Goal: Task Accomplishment & Management: Use online tool/utility

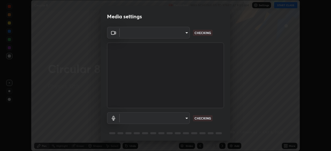
scroll to position [18, 0]
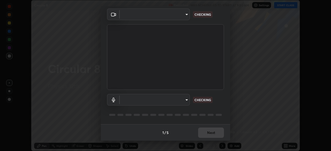
type input "7756d0bd8bc0017cc94789a9a07c49678ac1ef503c39391d0f6dd355ef569251"
type input "f178ba88f0715e8f23218a3aa68ac236c3de51dfee679cee8558c5692846692d"
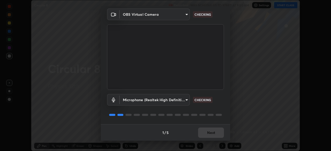
click at [206, 133] on div "1 / 5 Next" at bounding box center [165, 133] width 129 height 17
click at [206, 135] on div "1 / 5 Next" at bounding box center [165, 133] width 129 height 17
click at [211, 132] on div "1 / 5 Next" at bounding box center [165, 133] width 129 height 17
click at [212, 132] on div "1 / 5 Next" at bounding box center [165, 133] width 129 height 17
click at [212, 133] on div "1 / 5 Next" at bounding box center [165, 133] width 129 height 17
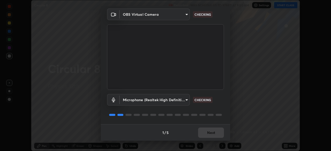
click at [212, 133] on div "1 / 5 Next" at bounding box center [165, 133] width 129 height 17
click at [210, 133] on div "1 / 5 Next" at bounding box center [165, 133] width 129 height 17
click at [211, 133] on div "1 / 5 Next" at bounding box center [165, 133] width 129 height 17
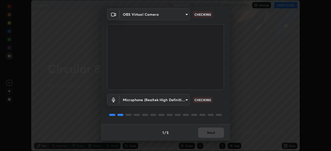
click at [211, 132] on div "1 / 5 Next" at bounding box center [165, 133] width 129 height 17
click at [210, 131] on div "1 / 5 Next" at bounding box center [165, 133] width 129 height 17
click at [209, 131] on div "1 / 5 Next" at bounding box center [165, 133] width 129 height 17
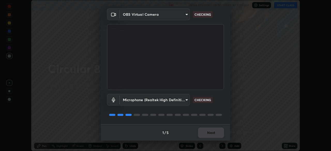
click at [209, 129] on div "1 / 5 Next" at bounding box center [165, 133] width 129 height 17
click at [209, 130] on div "1 / 5 Next" at bounding box center [165, 133] width 129 height 17
click at [210, 132] on div "1 / 5 Next" at bounding box center [165, 133] width 129 height 17
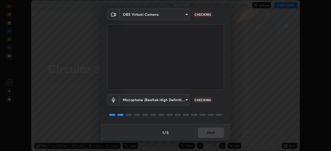
click at [209, 133] on div "1 / 5 Next" at bounding box center [165, 133] width 129 height 17
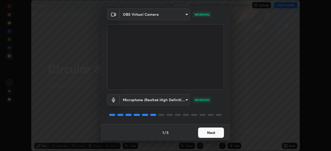
click at [207, 134] on button "Next" at bounding box center [211, 133] width 26 height 10
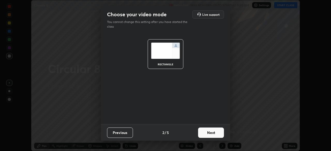
scroll to position [0, 0]
click at [206, 132] on button "Next" at bounding box center [211, 133] width 26 height 10
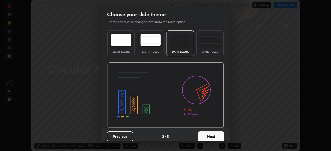
click at [207, 132] on button "Next" at bounding box center [211, 137] width 26 height 10
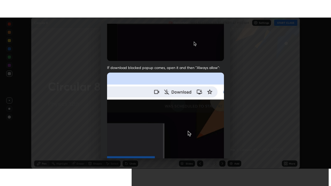
scroll to position [124, 0]
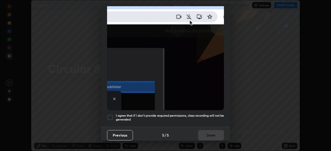
click at [111, 115] on div at bounding box center [110, 118] width 6 height 6
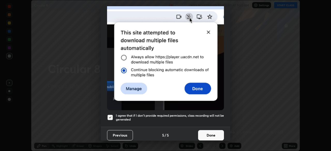
click at [206, 131] on button "Done" at bounding box center [211, 135] width 26 height 10
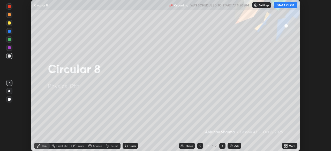
click at [288, 5] on button "START CLASS" at bounding box center [285, 5] width 23 height 6
click at [287, 145] on icon at bounding box center [286, 145] width 1 height 1
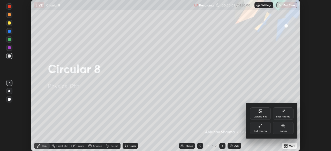
click at [260, 127] on icon at bounding box center [259, 126] width 1 height 1
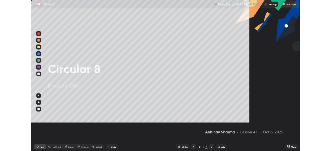
scroll to position [186, 331]
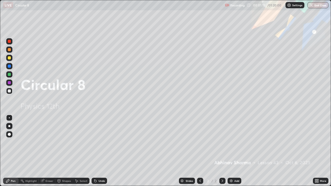
click at [237, 151] on div "Add" at bounding box center [237, 181] width 5 height 3
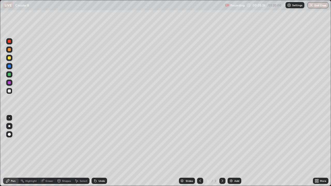
click at [10, 66] on div at bounding box center [9, 66] width 3 height 3
click at [11, 91] on div at bounding box center [9, 91] width 6 height 6
click at [96, 151] on icon at bounding box center [95, 181] width 4 height 4
click at [95, 151] on icon at bounding box center [95, 181] width 2 height 2
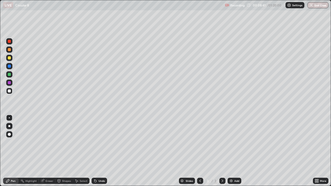
click at [9, 89] on div at bounding box center [9, 91] width 6 height 6
click at [10, 59] on div at bounding box center [9, 57] width 3 height 3
click at [10, 92] on div at bounding box center [9, 91] width 3 height 3
click at [10, 58] on div at bounding box center [9, 57] width 3 height 3
click at [9, 93] on div at bounding box center [9, 91] width 6 height 6
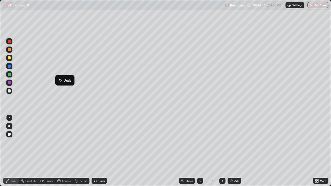
click at [57, 78] on button "Undo" at bounding box center [64, 80] width 15 height 6
click at [10, 66] on div at bounding box center [9, 66] width 3 height 3
click at [10, 91] on div at bounding box center [9, 91] width 3 height 3
click at [237, 151] on div "Add" at bounding box center [237, 181] width 5 height 3
click at [200, 151] on icon at bounding box center [201, 181] width 2 height 3
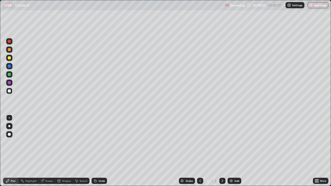
click at [9, 74] on div at bounding box center [9, 74] width 3 height 3
click at [222, 151] on icon at bounding box center [223, 181] width 4 height 4
click at [200, 151] on div at bounding box center [200, 181] width 6 height 6
click at [222, 151] on icon at bounding box center [223, 181] width 4 height 4
click at [200, 151] on icon at bounding box center [200, 181] width 4 height 4
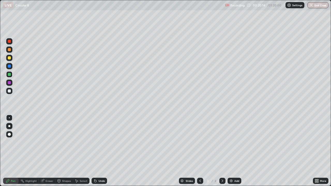
click at [222, 151] on icon at bounding box center [223, 181] width 4 height 4
click at [200, 151] on icon at bounding box center [200, 181] width 4 height 4
click at [9, 50] on div at bounding box center [9, 49] width 3 height 3
click at [222, 151] on icon at bounding box center [223, 181] width 4 height 4
click at [10, 91] on div at bounding box center [9, 91] width 3 height 3
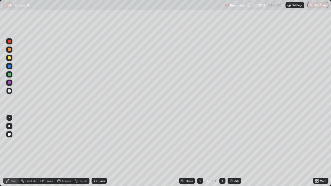
click at [199, 151] on icon at bounding box center [200, 181] width 4 height 4
click at [222, 151] on icon at bounding box center [223, 181] width 4 height 4
click at [51, 151] on div "Eraser" at bounding box center [50, 181] width 8 height 3
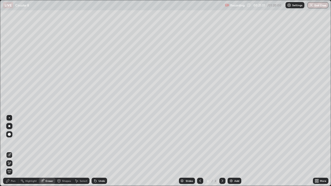
click at [14, 151] on div "Pen" at bounding box center [13, 181] width 5 height 3
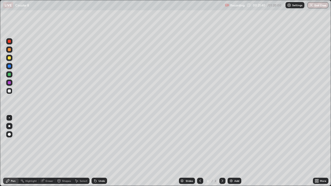
click at [200, 151] on icon at bounding box center [200, 181] width 4 height 4
click at [223, 151] on icon at bounding box center [223, 181] width 4 height 4
click at [201, 151] on icon at bounding box center [200, 181] width 4 height 4
click at [223, 151] on icon at bounding box center [223, 181] width 2 height 3
click at [200, 151] on icon at bounding box center [200, 181] width 4 height 4
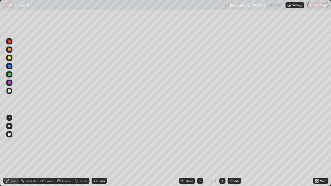
click at [222, 151] on icon at bounding box center [223, 181] width 4 height 4
click at [197, 151] on div at bounding box center [200, 181] width 6 height 6
click at [222, 151] on icon at bounding box center [223, 181] width 4 height 4
click at [201, 151] on div at bounding box center [200, 181] width 6 height 10
click at [222, 151] on icon at bounding box center [223, 181] width 4 height 4
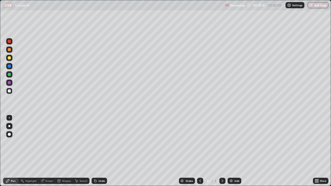
click at [200, 151] on icon at bounding box center [201, 181] width 2 height 3
click at [223, 151] on icon at bounding box center [223, 181] width 4 height 4
click at [235, 151] on div "Add" at bounding box center [237, 181] width 5 height 3
click at [101, 151] on div "Undo" at bounding box center [102, 181] width 6 height 3
click at [99, 151] on div "Undo" at bounding box center [102, 181] width 6 height 3
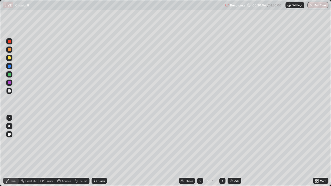
click at [97, 151] on div "Undo" at bounding box center [100, 181] width 16 height 6
click at [98, 151] on div "Undo" at bounding box center [100, 181] width 16 height 6
click at [99, 151] on div "Undo" at bounding box center [102, 181] width 6 height 3
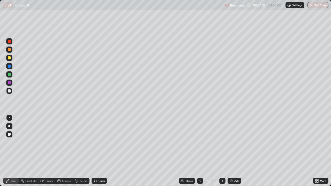
click at [8, 67] on div at bounding box center [9, 66] width 3 height 3
click at [10, 75] on div at bounding box center [9, 74] width 3 height 3
click at [9, 58] on div at bounding box center [9, 57] width 3 height 3
click at [98, 151] on div "Undo" at bounding box center [100, 181] width 16 height 6
click at [7, 92] on div at bounding box center [9, 91] width 6 height 6
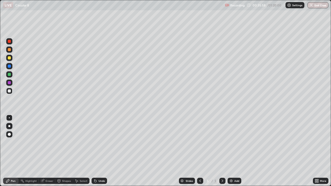
click at [50, 151] on div "Eraser" at bounding box center [50, 181] width 8 height 3
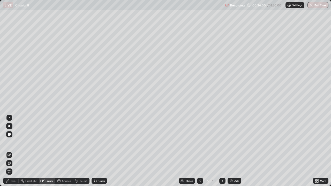
click at [14, 151] on div "Pen" at bounding box center [11, 181] width 16 height 6
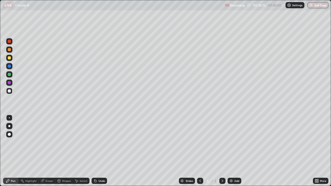
click at [11, 75] on div at bounding box center [9, 74] width 6 height 6
click at [9, 93] on div at bounding box center [9, 91] width 6 height 6
click at [12, 84] on div at bounding box center [9, 83] width 6 height 6
click at [10, 91] on div at bounding box center [9, 91] width 3 height 3
click at [236, 151] on div "Add" at bounding box center [237, 181] width 5 height 3
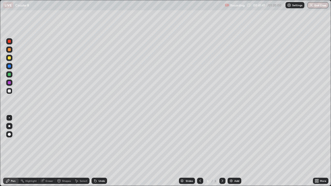
click at [10, 55] on div at bounding box center [9, 58] width 6 height 6
click at [238, 151] on div "Add" at bounding box center [237, 181] width 5 height 3
click at [200, 151] on icon at bounding box center [200, 181] width 4 height 4
click at [9, 92] on div at bounding box center [9, 91] width 3 height 3
click at [200, 151] on icon at bounding box center [200, 181] width 4 height 4
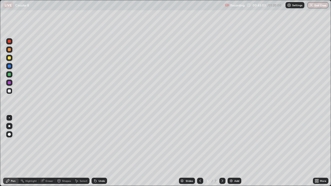
click at [49, 151] on div "Eraser" at bounding box center [50, 181] width 8 height 3
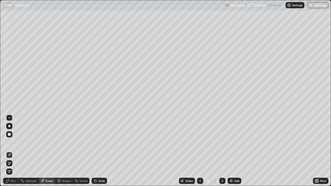
click at [14, 151] on div "Pen" at bounding box center [13, 181] width 5 height 3
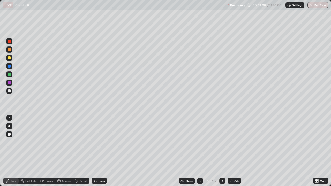
click at [47, 151] on div "Eraser" at bounding box center [50, 181] width 8 height 3
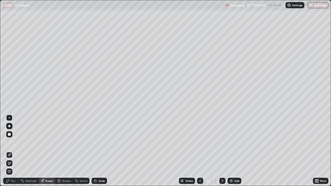
click at [15, 151] on div "Pen" at bounding box center [13, 181] width 5 height 3
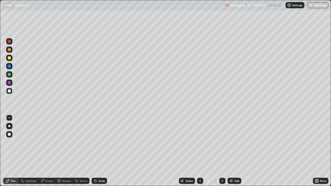
click at [45, 151] on div "Eraser" at bounding box center [47, 181] width 17 height 6
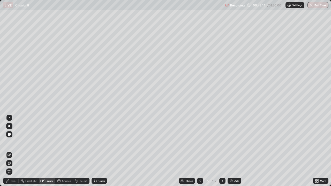
click at [14, 151] on div "Pen" at bounding box center [13, 181] width 5 height 3
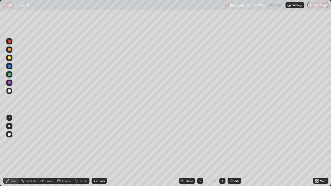
click at [225, 151] on div at bounding box center [223, 181] width 6 height 6
click at [48, 151] on div "Eraser" at bounding box center [50, 181] width 8 height 3
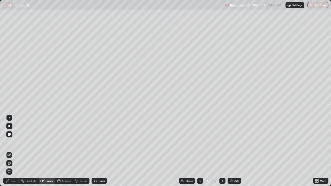
click at [13, 151] on div "Pen" at bounding box center [13, 181] width 5 height 3
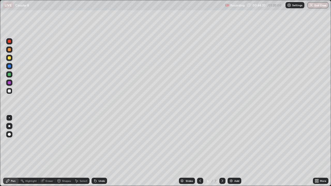
click at [11, 74] on div at bounding box center [9, 74] width 6 height 6
click at [10, 92] on div at bounding box center [9, 91] width 3 height 3
click at [200, 151] on icon at bounding box center [200, 181] width 4 height 4
click at [224, 151] on icon at bounding box center [223, 181] width 4 height 4
click at [222, 151] on icon at bounding box center [223, 181] width 4 height 4
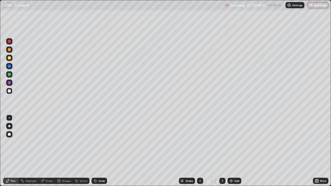
click at [222, 151] on icon at bounding box center [223, 181] width 4 height 4
click at [200, 151] on icon at bounding box center [200, 181] width 4 height 4
click at [201, 151] on icon at bounding box center [200, 181] width 4 height 4
click at [222, 151] on icon at bounding box center [223, 181] width 4 height 4
click at [199, 151] on icon at bounding box center [200, 181] width 4 height 4
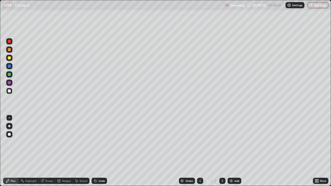
click at [222, 151] on icon at bounding box center [223, 181] width 4 height 4
click at [200, 151] on icon at bounding box center [200, 181] width 4 height 4
click at [222, 151] on icon at bounding box center [223, 181] width 4 height 4
click at [200, 151] on icon at bounding box center [200, 181] width 4 height 4
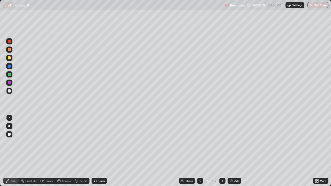
click at [200, 151] on icon at bounding box center [200, 181] width 4 height 4
click at [222, 151] on icon at bounding box center [223, 181] width 4 height 4
click at [223, 151] on icon at bounding box center [223, 181] width 4 height 4
click at [50, 151] on div "Eraser" at bounding box center [50, 181] width 8 height 3
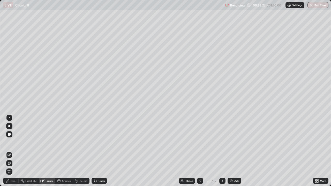
click at [10, 151] on span "Erase all" at bounding box center [9, 171] width 6 height 3
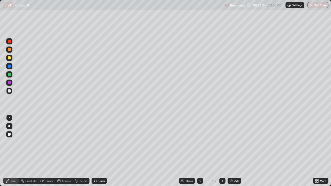
click at [14, 151] on div "Pen" at bounding box center [13, 181] width 5 height 3
click at [10, 50] on div at bounding box center [9, 49] width 3 height 3
click at [52, 151] on div "Eraser" at bounding box center [50, 181] width 8 height 3
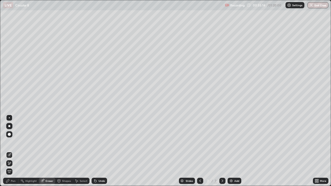
click at [15, 151] on div "Pen" at bounding box center [13, 181] width 5 height 3
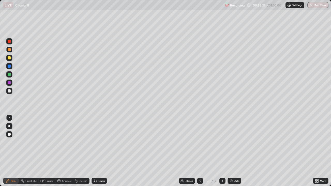
click at [50, 151] on div "Eraser" at bounding box center [50, 181] width 8 height 3
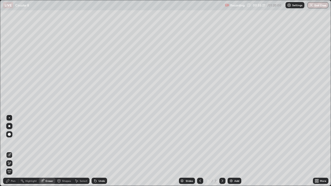
click at [14, 151] on div "Pen" at bounding box center [13, 181] width 5 height 3
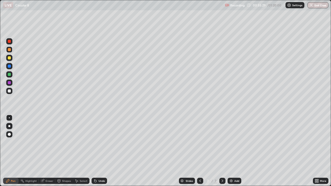
click at [10, 91] on div at bounding box center [9, 91] width 3 height 3
click at [13, 151] on div "Pen" at bounding box center [13, 181] width 5 height 3
click at [10, 50] on div at bounding box center [9, 49] width 3 height 3
click at [12, 92] on div at bounding box center [9, 91] width 6 height 6
click at [10, 76] on div at bounding box center [9, 74] width 3 height 3
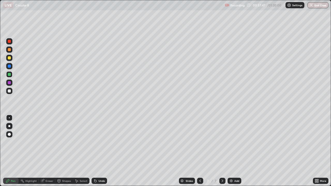
click at [11, 91] on div at bounding box center [9, 91] width 6 height 6
click at [239, 151] on div "Add" at bounding box center [237, 181] width 5 height 3
click at [10, 58] on div at bounding box center [9, 57] width 3 height 3
click at [9, 91] on div at bounding box center [9, 91] width 3 height 3
click at [50, 151] on div "Eraser" at bounding box center [50, 181] width 8 height 3
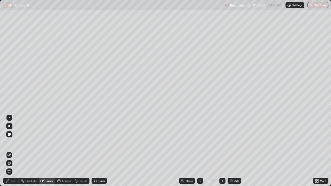
click at [14, 151] on div "Pen" at bounding box center [13, 181] width 5 height 3
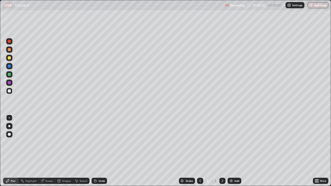
click at [10, 57] on div at bounding box center [9, 57] width 3 height 3
click at [9, 89] on div at bounding box center [9, 91] width 6 height 6
click at [10, 74] on div at bounding box center [9, 74] width 3 height 3
click at [97, 151] on div "Undo" at bounding box center [100, 181] width 16 height 6
click at [10, 92] on div at bounding box center [9, 91] width 3 height 3
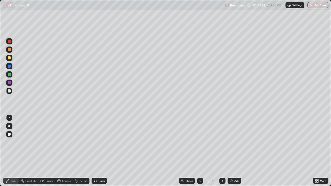
click at [10, 42] on div at bounding box center [9, 41] width 3 height 3
click at [49, 151] on div "Eraser" at bounding box center [50, 181] width 8 height 3
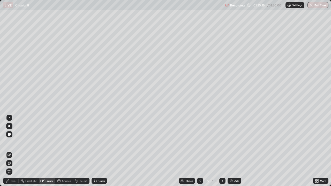
click at [14, 151] on div "Pen" at bounding box center [13, 181] width 5 height 3
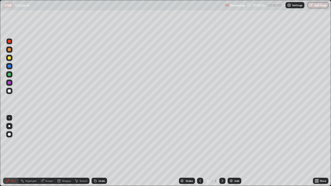
click at [12, 49] on div at bounding box center [9, 50] width 6 height 6
click at [11, 73] on div at bounding box center [9, 74] width 6 height 6
click at [9, 91] on div at bounding box center [9, 91] width 3 height 3
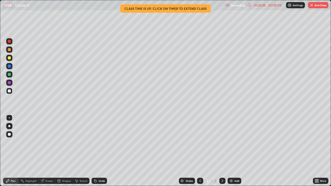
click at [319, 6] on button "End Class" at bounding box center [318, 5] width 20 height 6
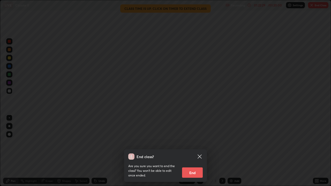
click at [196, 151] on button "End" at bounding box center [192, 173] width 21 height 10
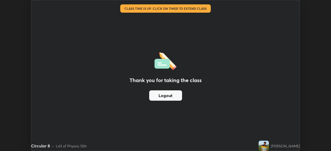
scroll to position [25736, 25556]
